Goal: Task Accomplishment & Management: Manage account settings

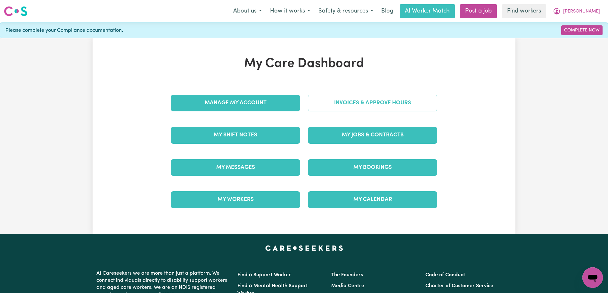
click at [329, 108] on link "Invoices & Approve Hours" at bounding box center [372, 103] width 129 height 17
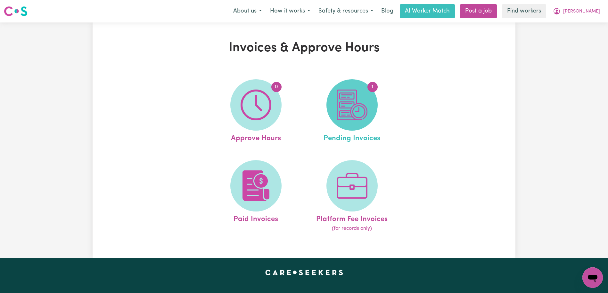
click at [359, 108] on img at bounding box center [352, 104] width 31 height 31
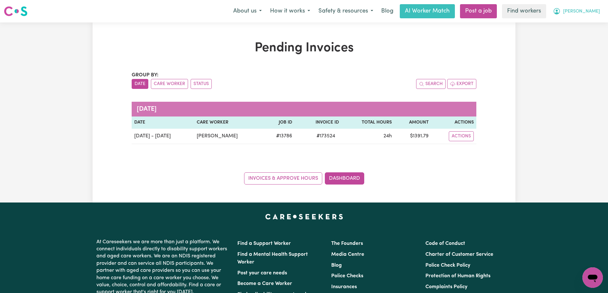
click at [600, 12] on button "[PERSON_NAME]" at bounding box center [576, 10] width 55 height 13
click at [589, 38] on link "Logout" at bounding box center [578, 37] width 51 height 12
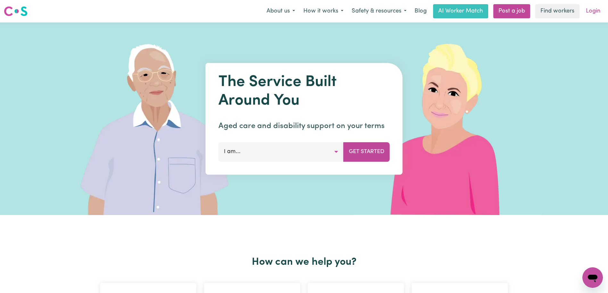
click at [592, 11] on link "Login" at bounding box center [593, 11] width 22 height 14
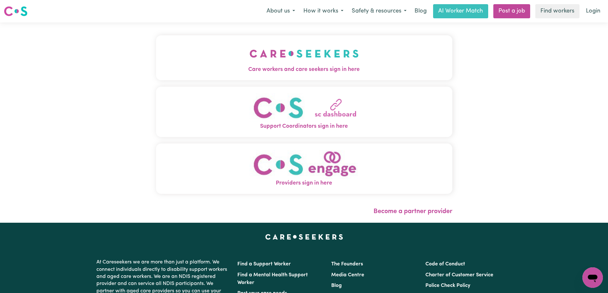
click at [376, 61] on button "Care workers and care seekers sign in here" at bounding box center [304, 57] width 296 height 45
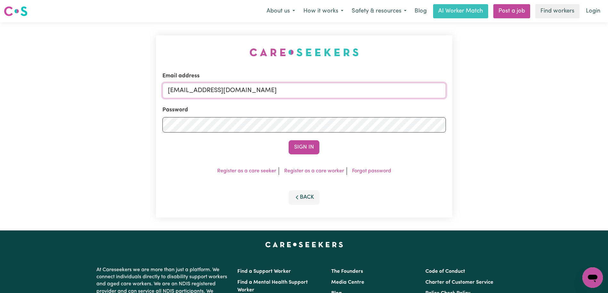
drag, startPoint x: 405, startPoint y: 98, endPoint x: 201, endPoint y: 88, distance: 204.3
click at [201, 88] on input "[EMAIL_ADDRESS][DOMAIN_NAME]" at bounding box center [304, 90] width 284 height 15
paste input "ClientElderslie"
type input "[EMAIL_ADDRESS][DOMAIN_NAME]"
click at [289, 140] on button "Sign In" at bounding box center [304, 147] width 31 height 14
